Goal: Information Seeking & Learning: Check status

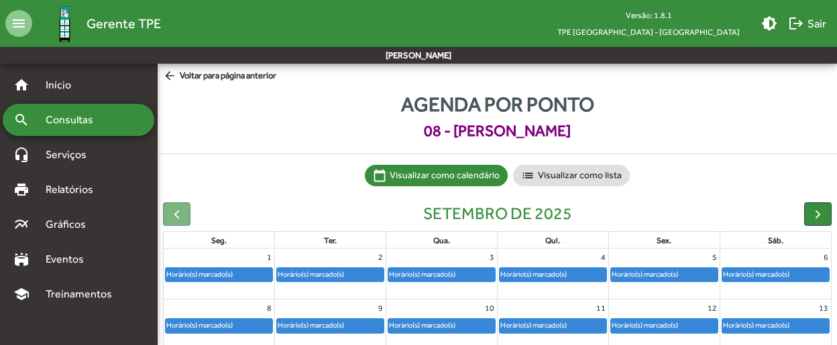
scroll to position [67, 0]
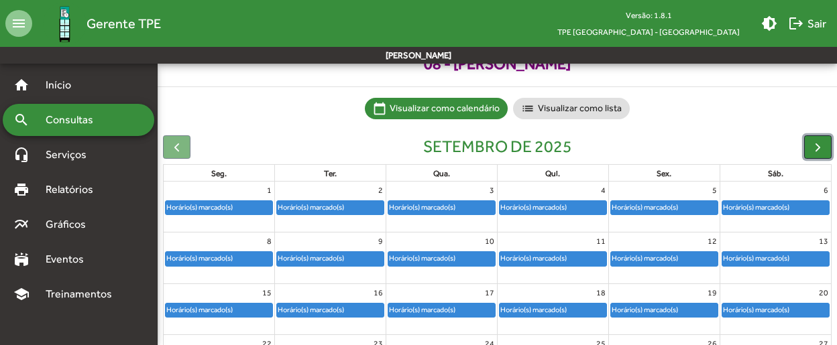
click at [815, 144] on span "button" at bounding box center [818, 147] width 14 height 14
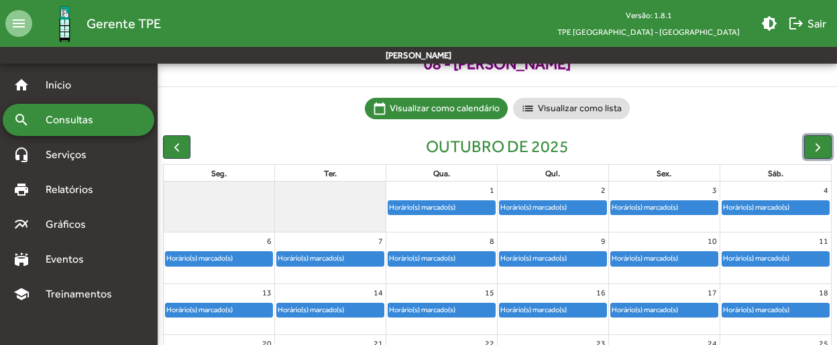
click at [475, 210] on div "Horário(s) marcado(s)" at bounding box center [441, 207] width 107 height 13
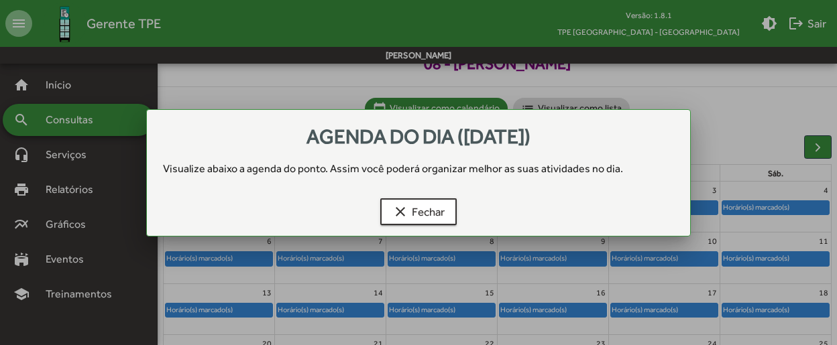
scroll to position [0, 0]
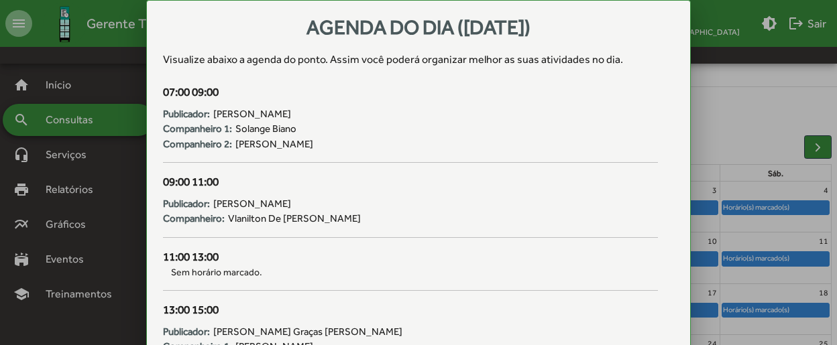
click at [758, 123] on div at bounding box center [418, 172] width 837 height 345
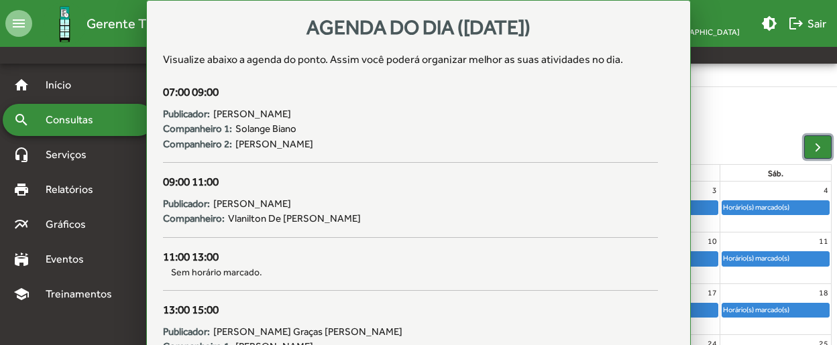
scroll to position [67, 0]
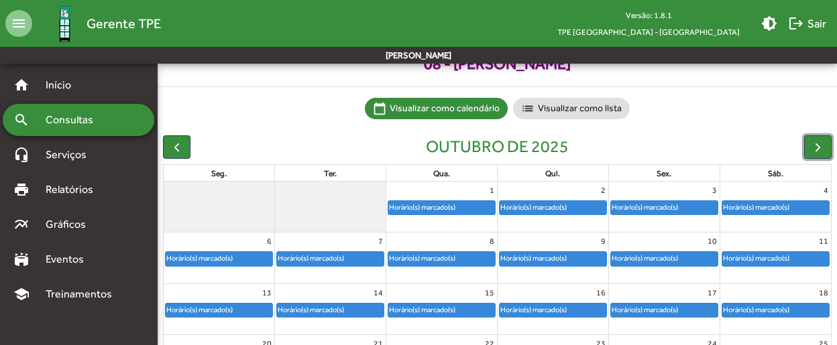
click at [535, 203] on div "Horário(s) marcado(s)" at bounding box center [534, 207] width 68 height 13
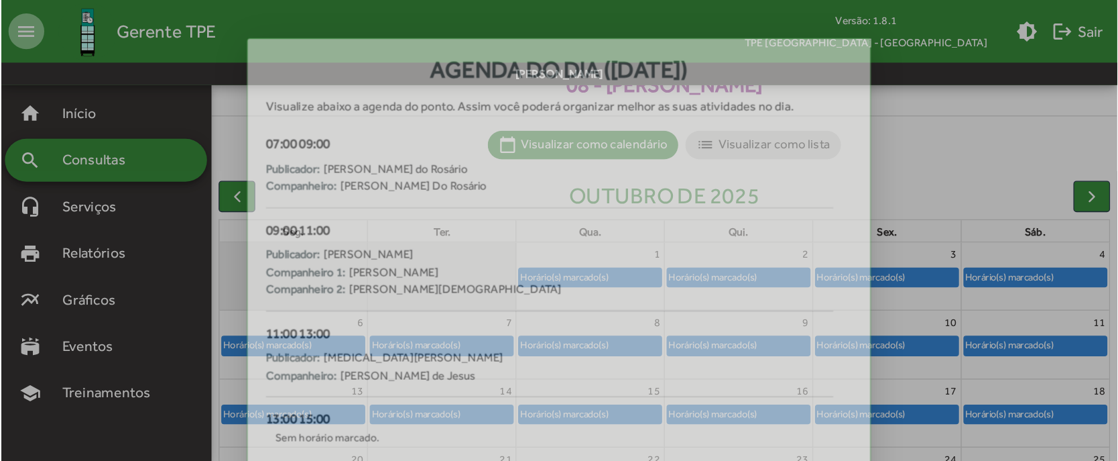
scroll to position [0, 0]
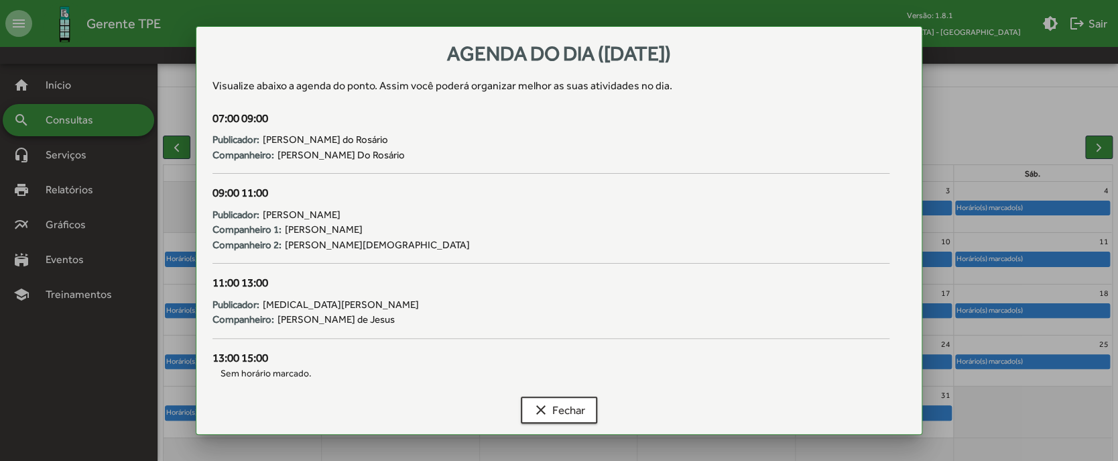
click at [843, 121] on div at bounding box center [559, 230] width 1118 height 461
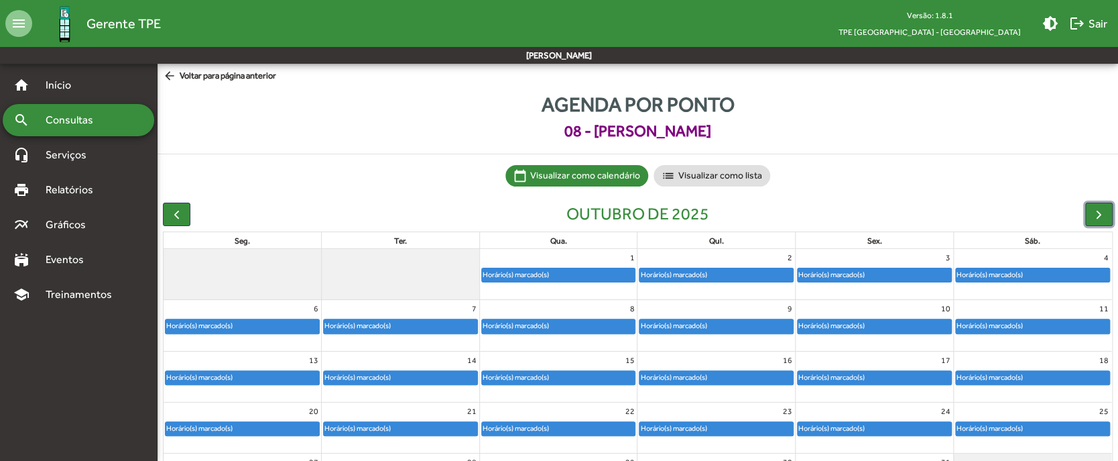
scroll to position [67, 0]
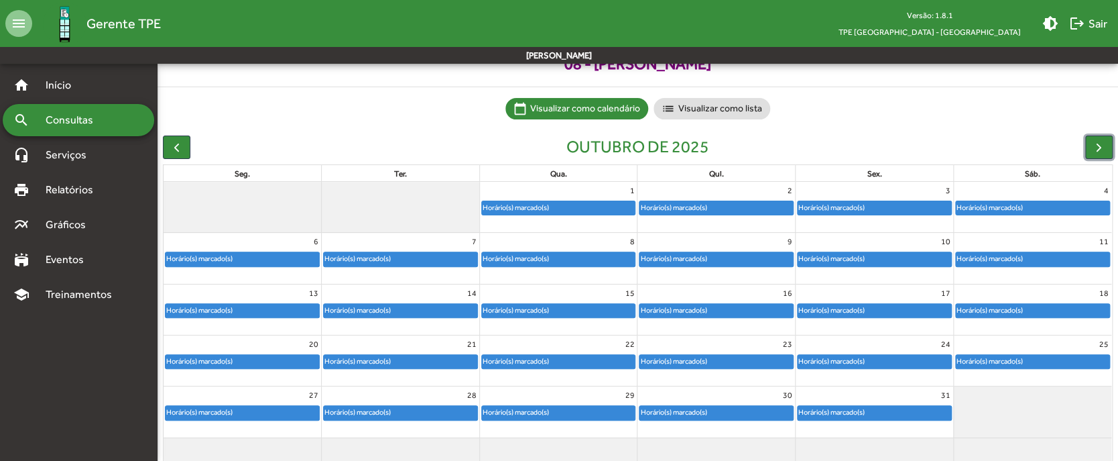
click at [833, 205] on div "Horário(s) marcado(s)" at bounding box center [832, 207] width 68 height 13
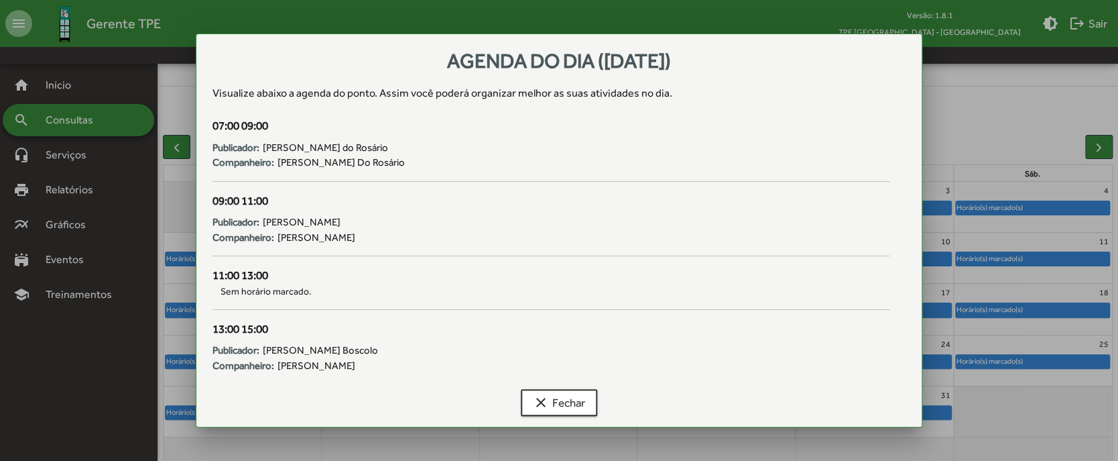
click at [843, 90] on div at bounding box center [559, 230] width 1118 height 461
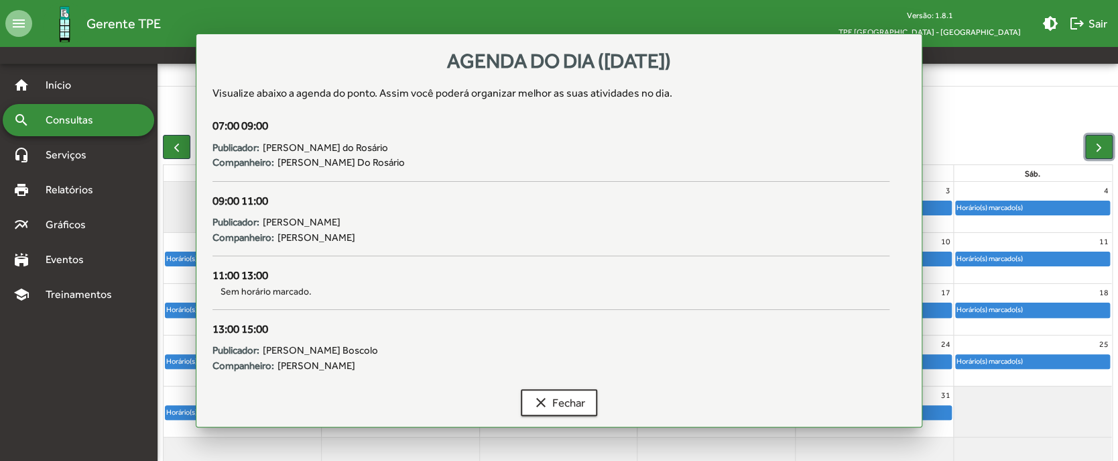
scroll to position [67, 0]
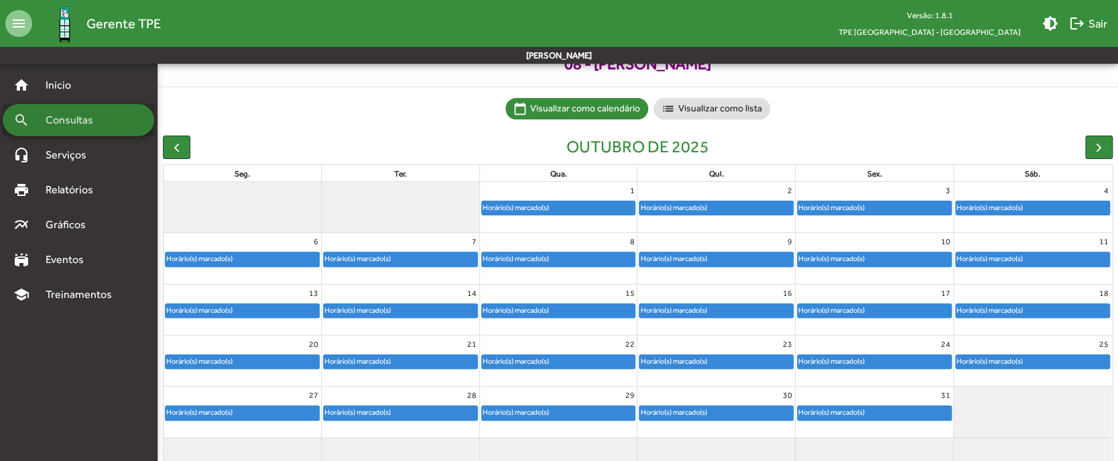
click at [110, 118] on div "search Consultas" at bounding box center [79, 120] width 152 height 32
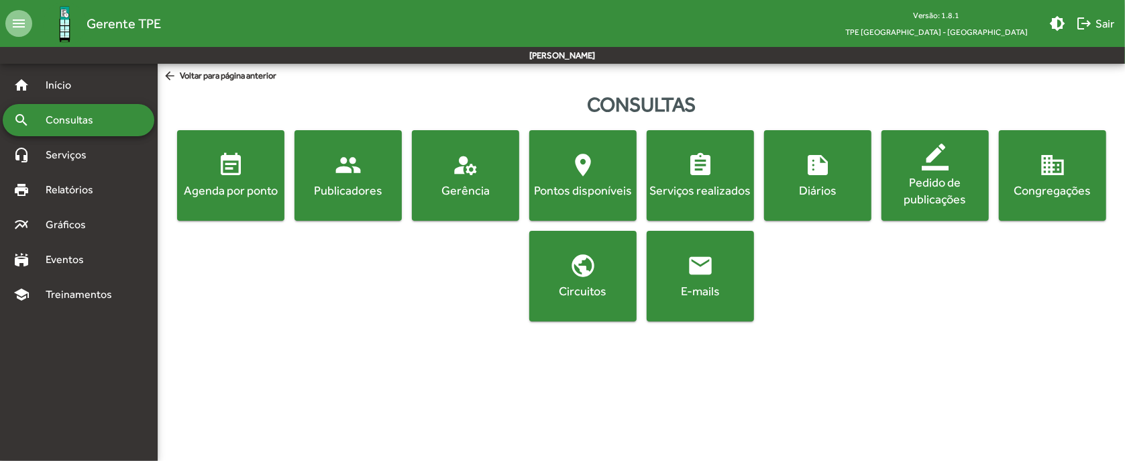
click at [215, 140] on button "event_note Agenda por ponto" at bounding box center [230, 175] width 107 height 91
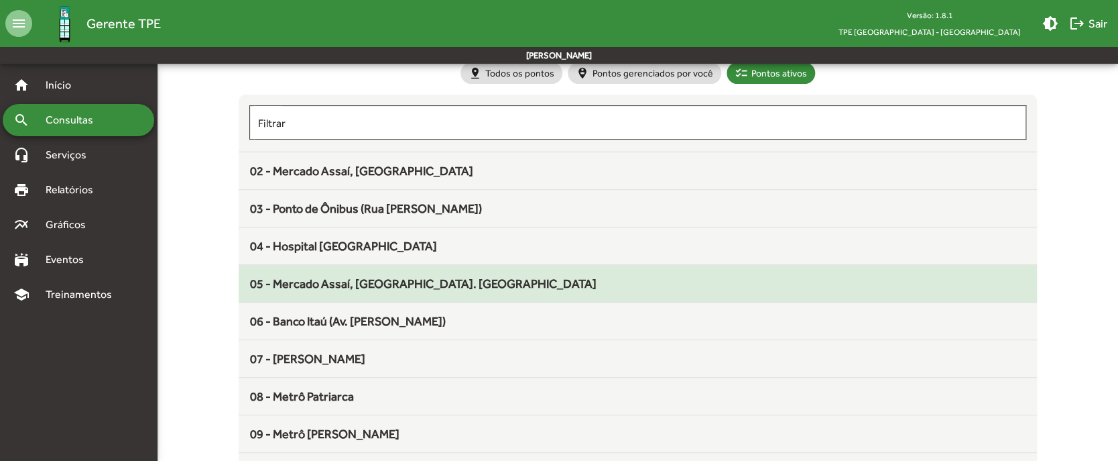
scroll to position [178, 0]
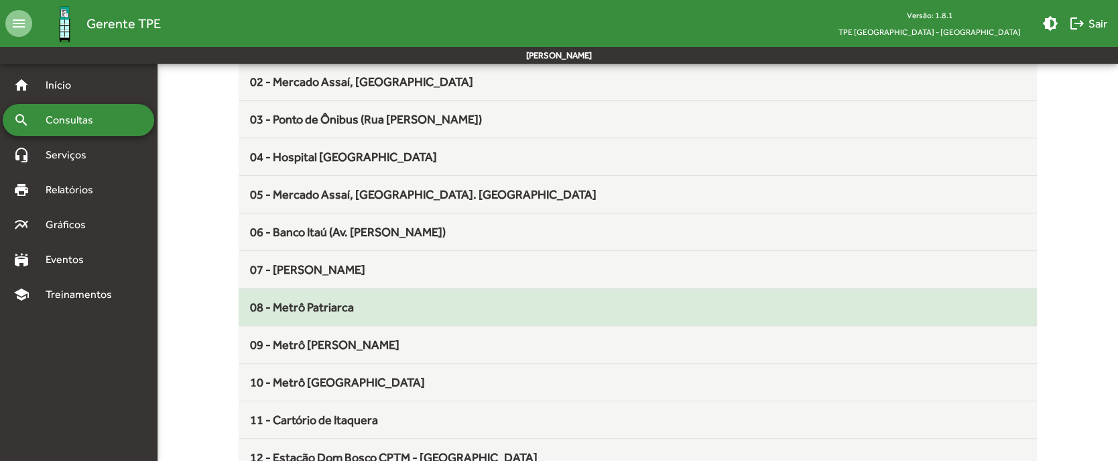
click at [329, 305] on span "08 - Metrô Patriarca" at bounding box center [301, 307] width 104 height 14
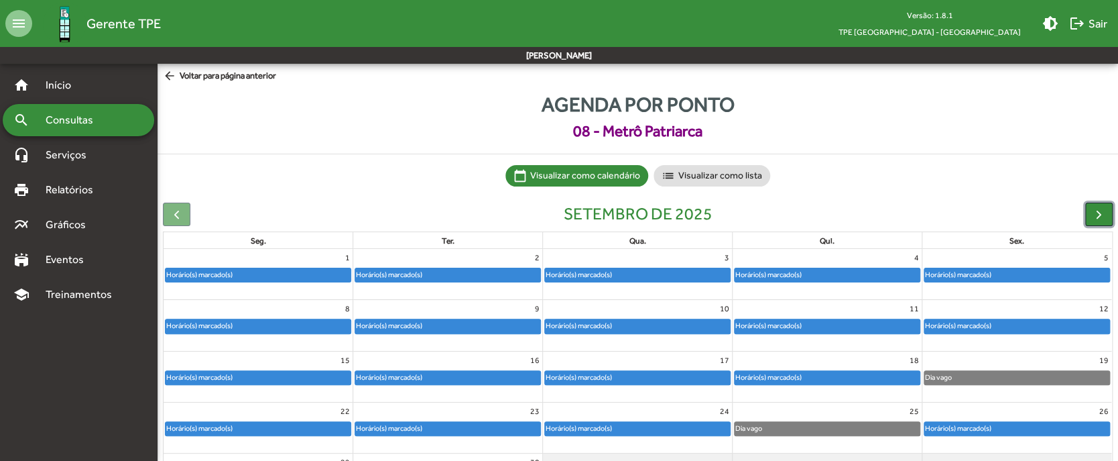
click at [843, 215] on span "button" at bounding box center [1099, 214] width 14 height 14
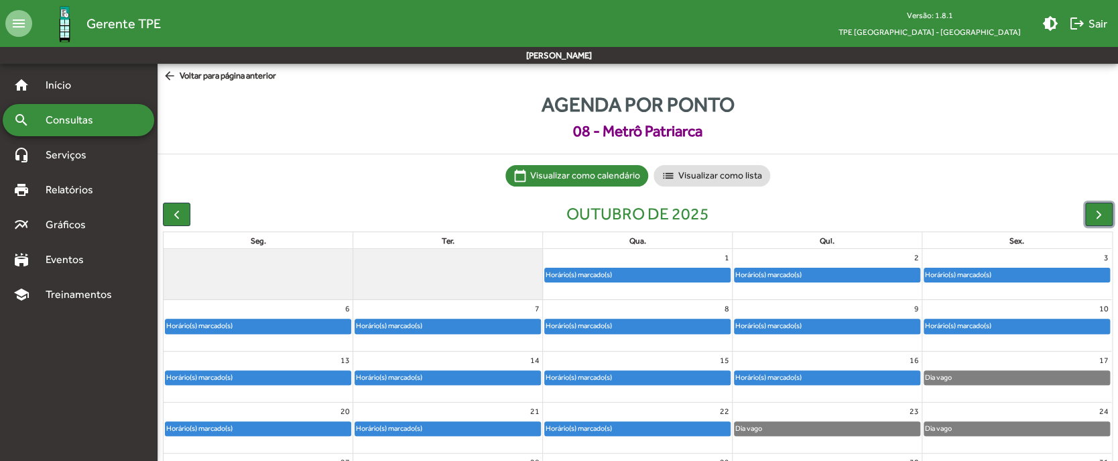
click at [644, 276] on div "Horário(s) marcado(s)" at bounding box center [637, 274] width 185 height 13
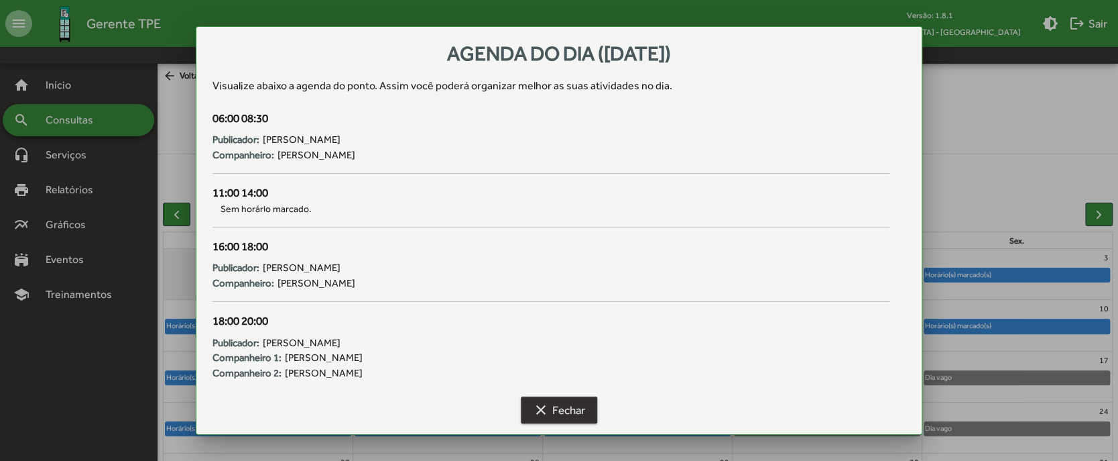
click at [559, 345] on span "clear Fechar" at bounding box center [559, 410] width 52 height 24
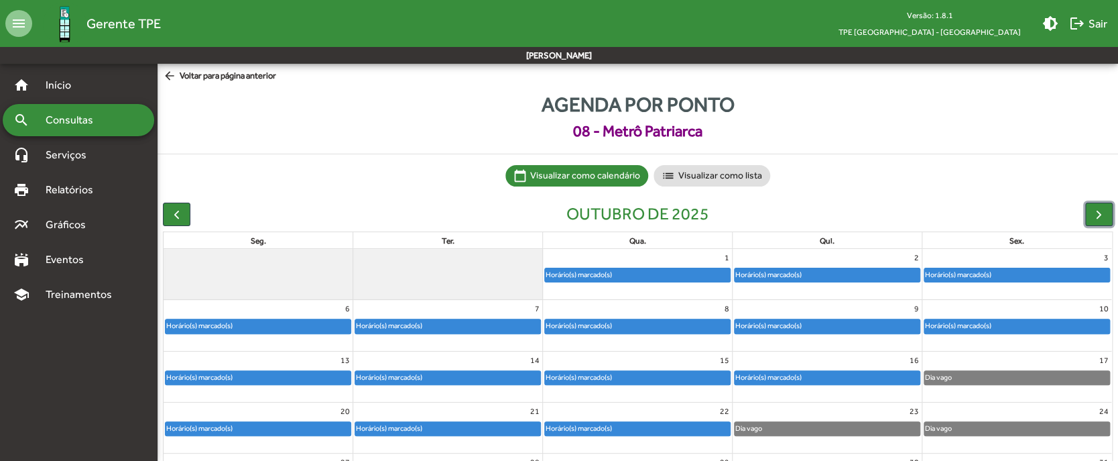
click at [810, 269] on div "Horário(s) marcado(s)" at bounding box center [827, 274] width 185 height 13
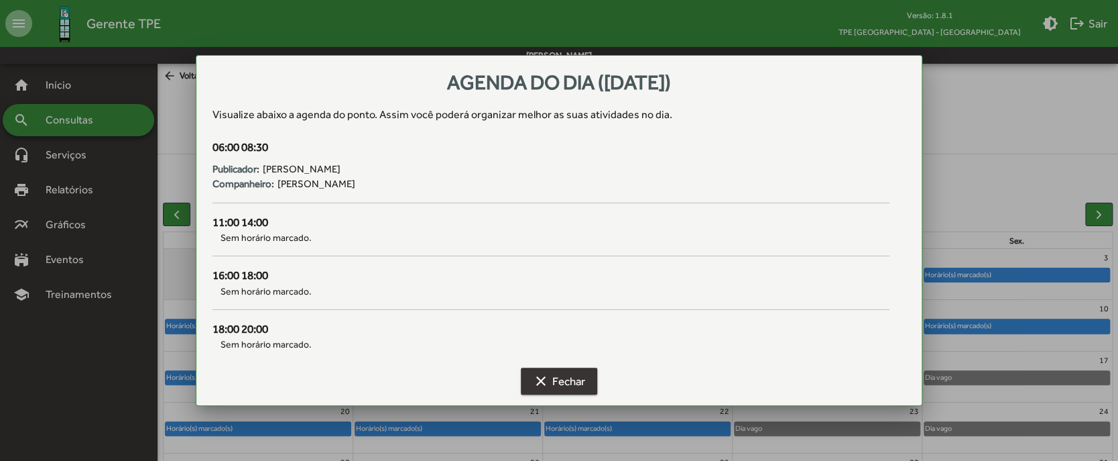
click at [557, 345] on span "clear Fechar" at bounding box center [559, 381] width 52 height 24
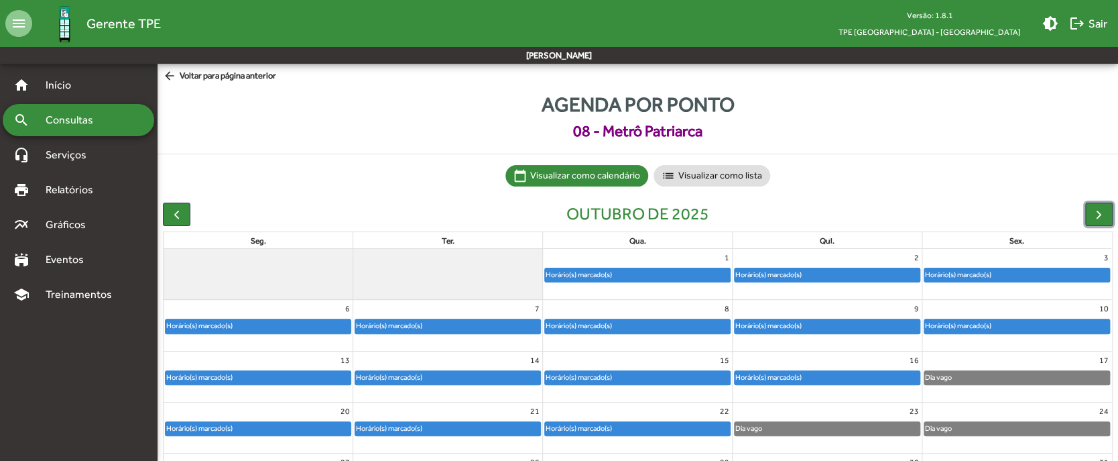
click at [843, 276] on div "Horário(s) marcado(s)" at bounding box center [959, 274] width 68 height 13
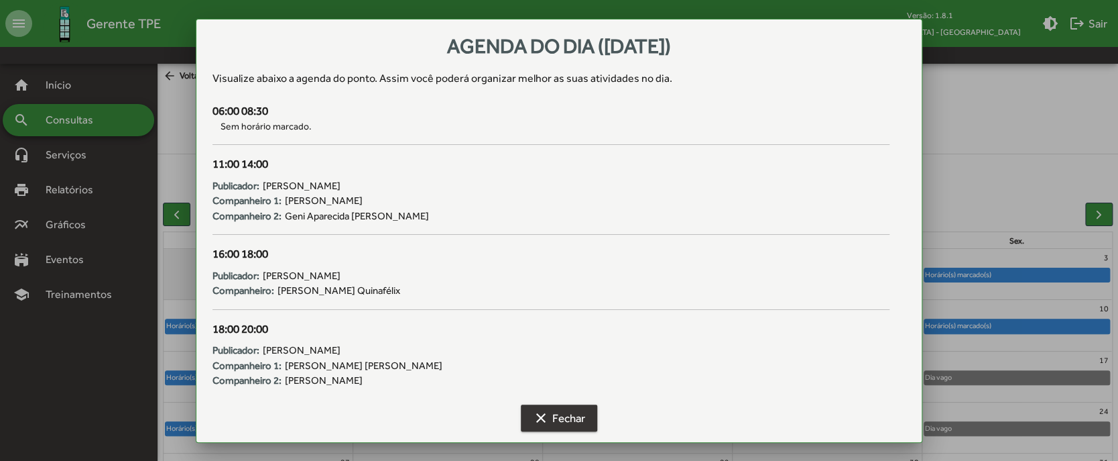
click at [563, 345] on span "clear Fechar" at bounding box center [559, 418] width 52 height 24
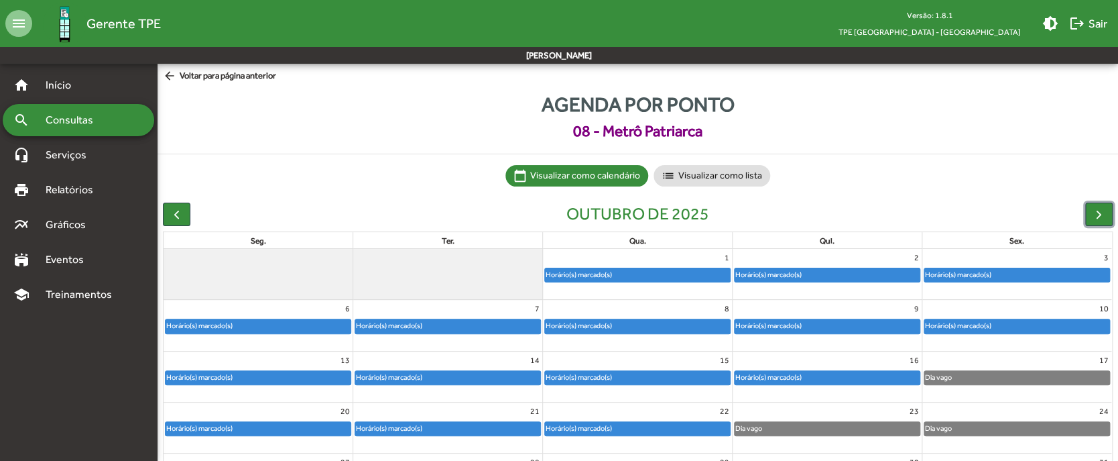
click at [311, 345] on div "Horário(s) marcado(s)" at bounding box center [258, 377] width 185 height 13
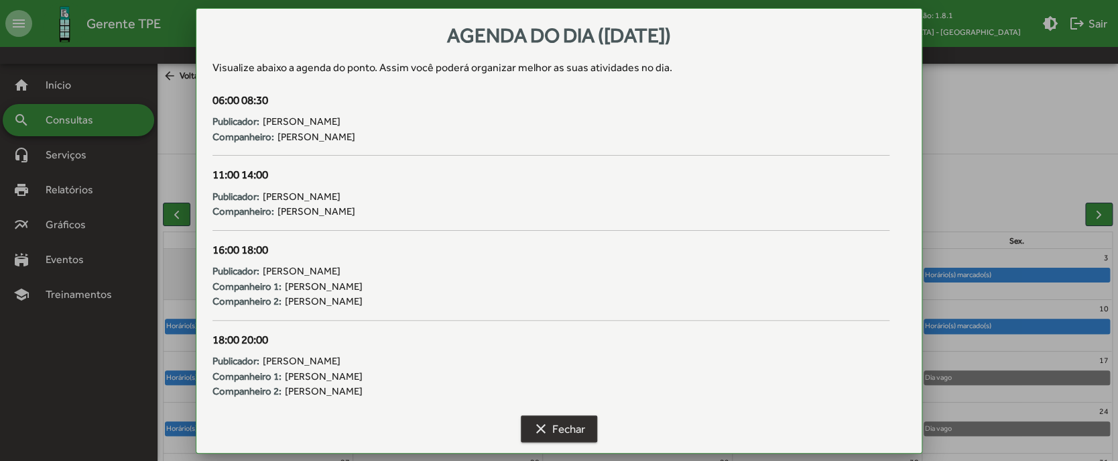
click at [575, 345] on span "clear Fechar" at bounding box center [559, 428] width 52 height 24
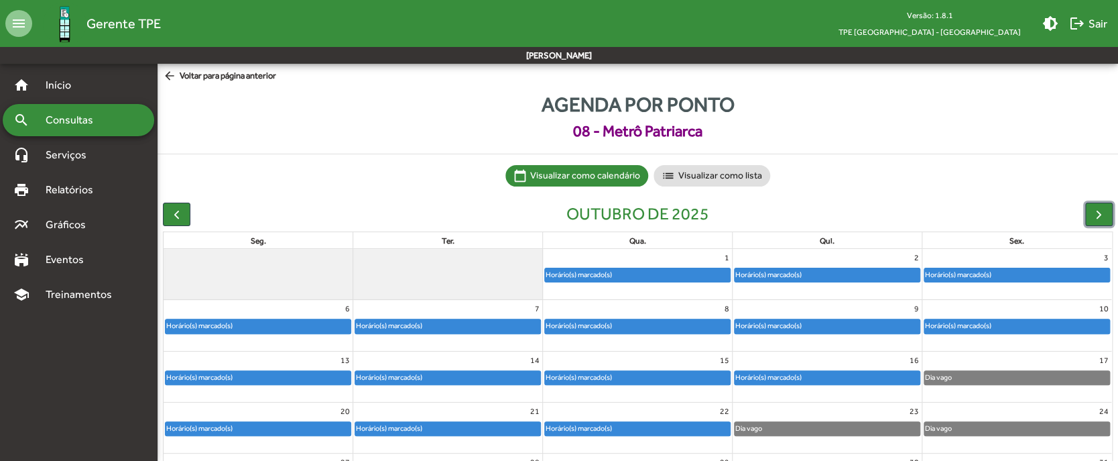
click at [286, 328] on div "Horário(s) marcado(s)" at bounding box center [258, 325] width 185 height 13
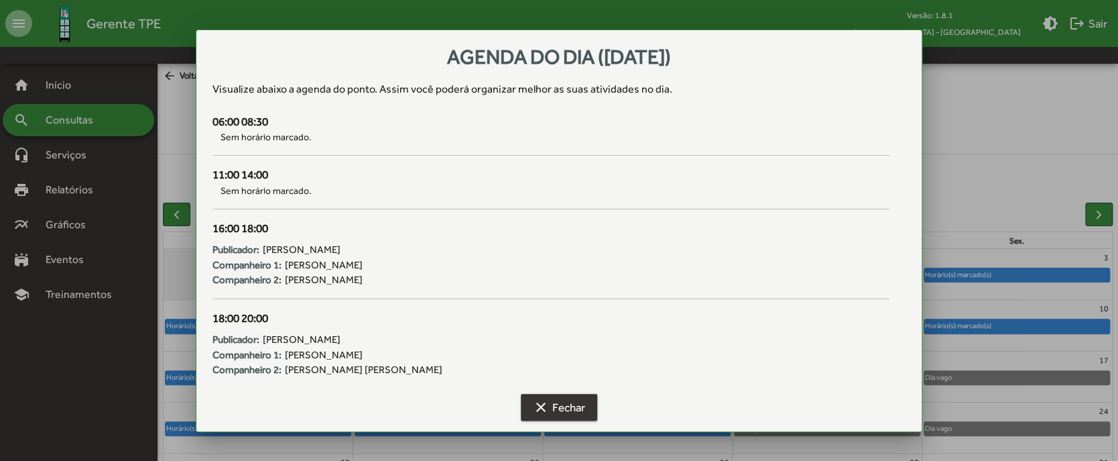
click at [572, 345] on span "clear Fechar" at bounding box center [559, 407] width 52 height 24
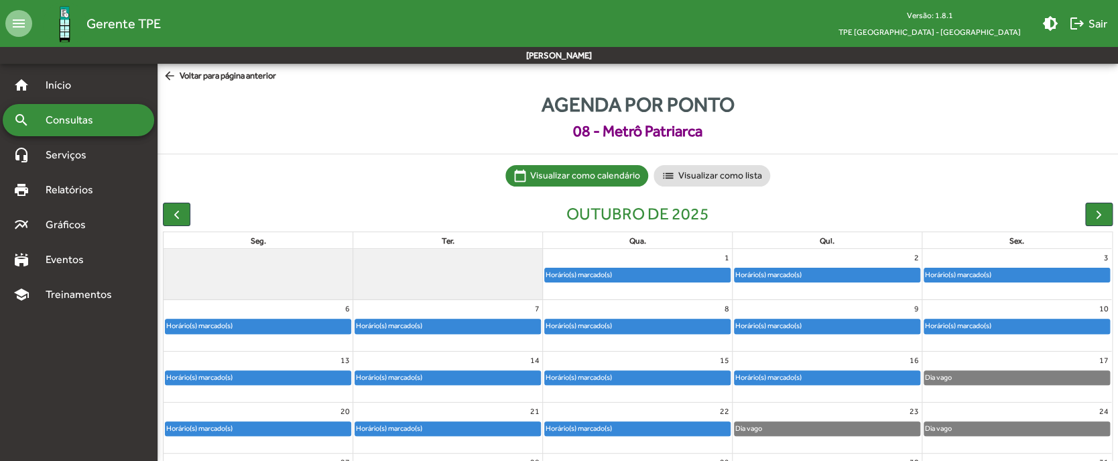
click at [114, 123] on div "search Consultas" at bounding box center [79, 120] width 152 height 32
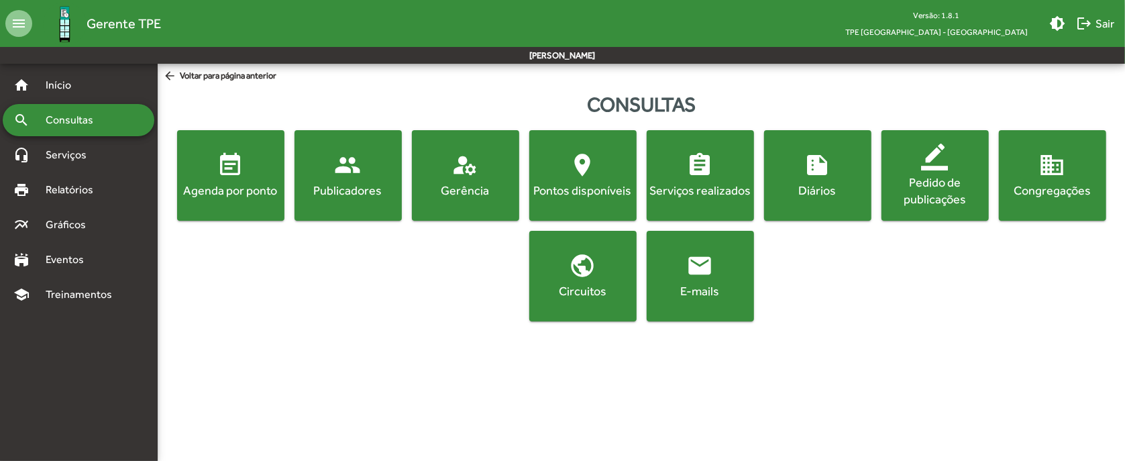
click at [215, 172] on span "event_note Agenda por ponto" at bounding box center [231, 175] width 102 height 47
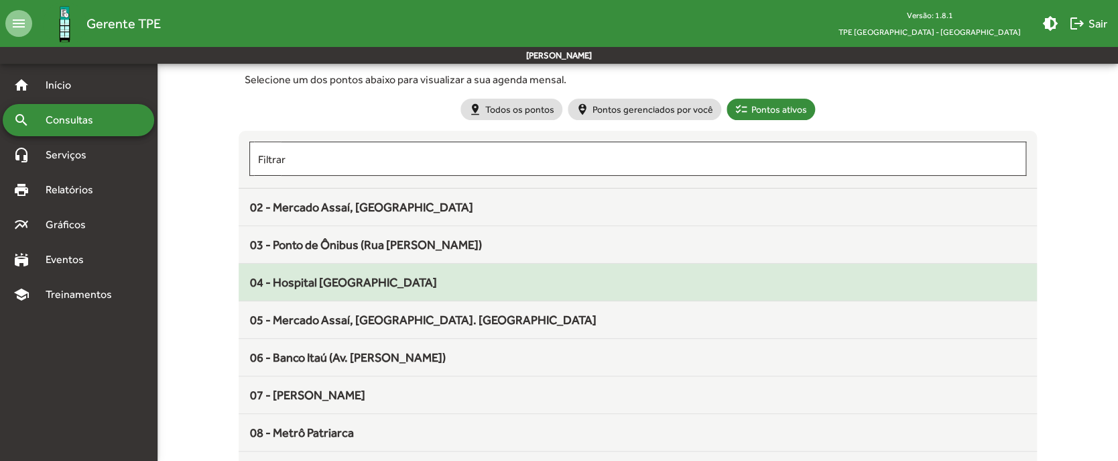
scroll to position [89, 0]
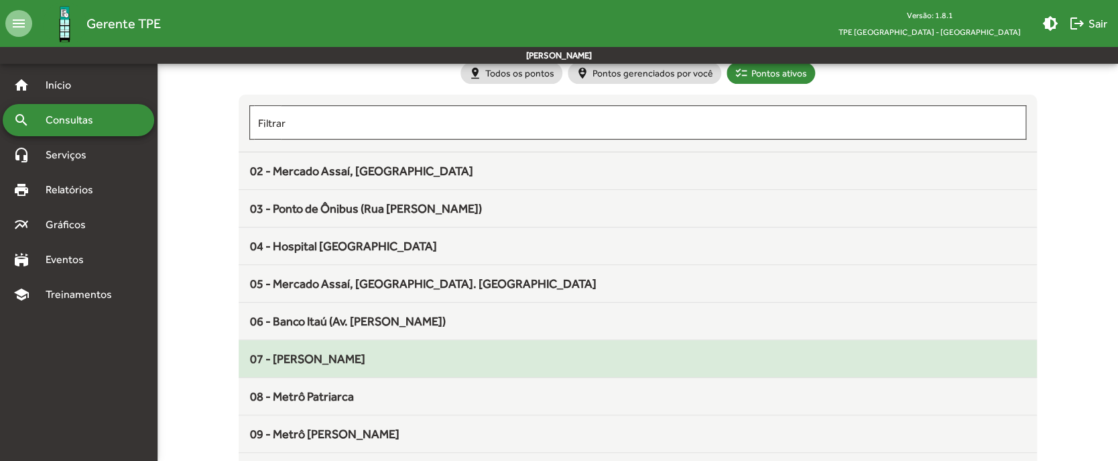
click at [378, 345] on div "07 - Metrô Vila Matilde" at bounding box center [637, 358] width 777 height 18
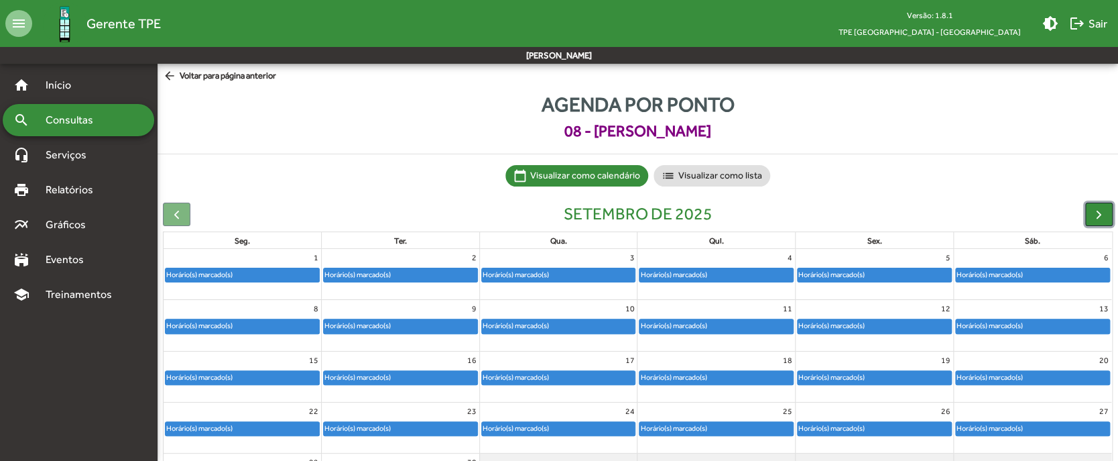
click at [843, 213] on button "button" at bounding box center [1099, 214] width 27 height 23
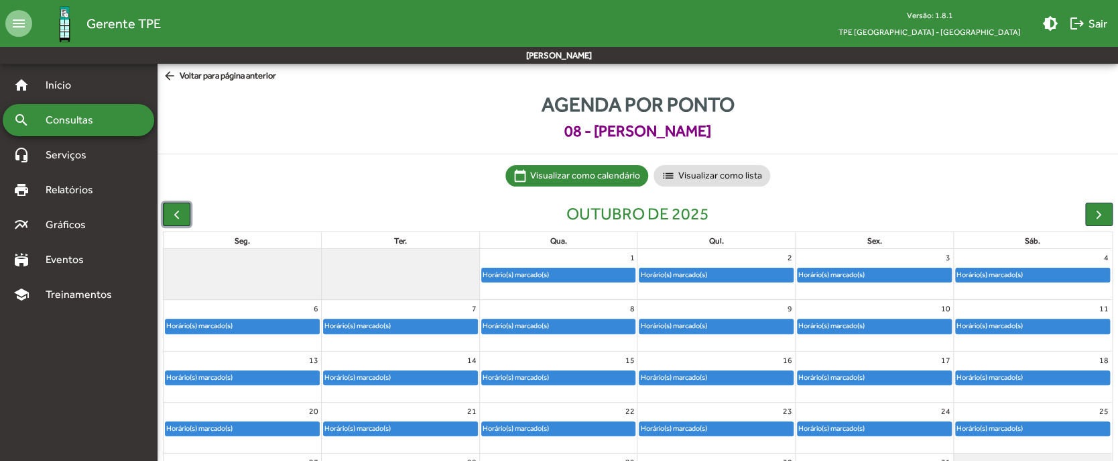
click at [188, 211] on button "button" at bounding box center [176, 214] width 27 height 23
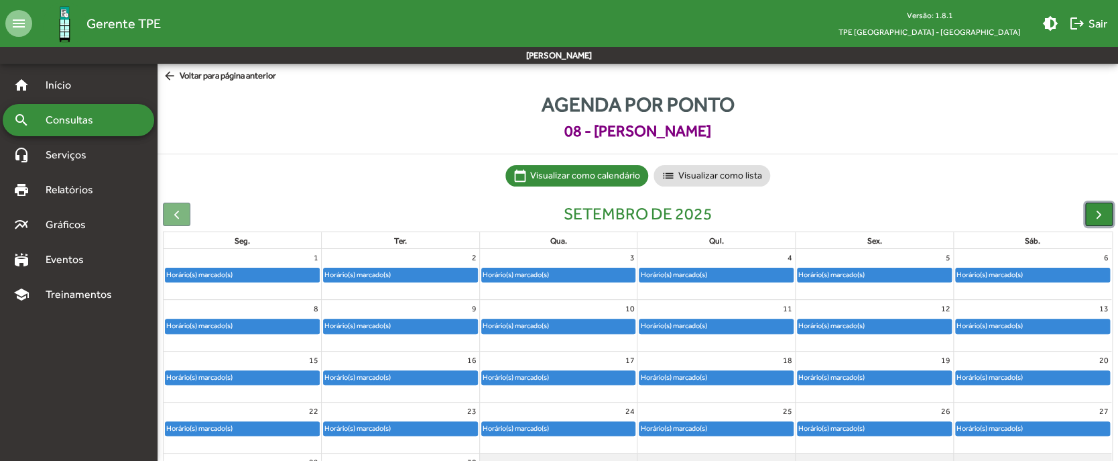
click at [843, 210] on button "button" at bounding box center [1099, 214] width 27 height 23
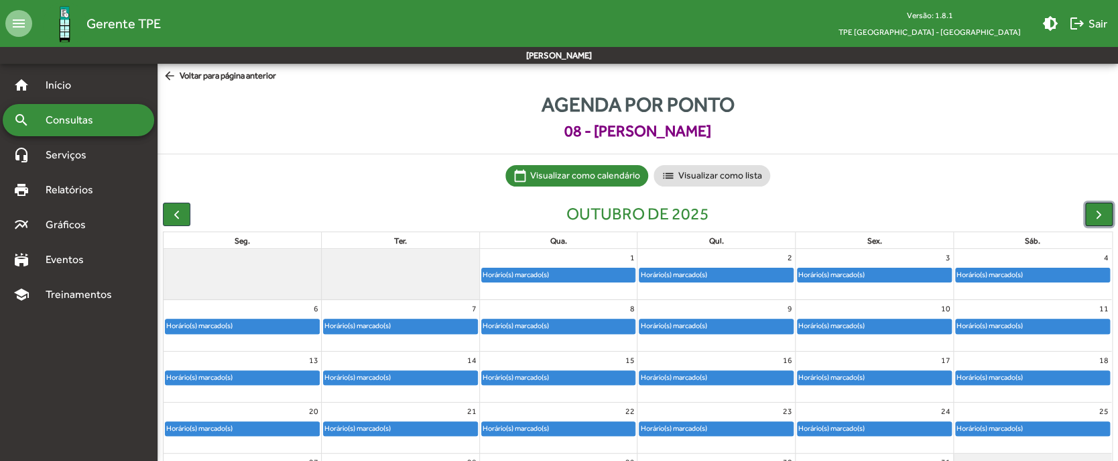
click at [524, 271] on div "Horário(s) marcado(s)" at bounding box center [516, 274] width 68 height 13
